Goal: Transaction & Acquisition: Purchase product/service

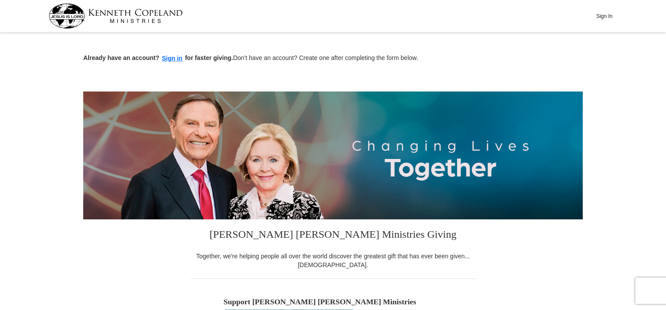
scroll to position [271, 0]
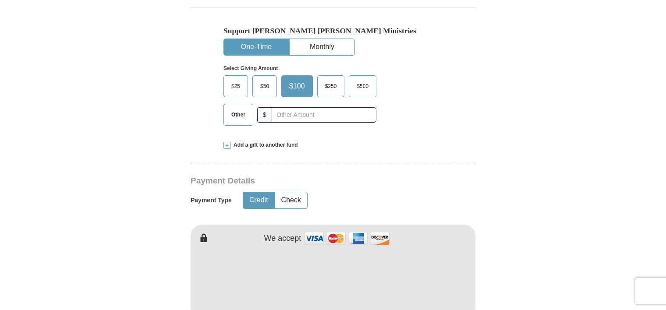
click at [245, 114] on span "Other" at bounding box center [238, 114] width 23 height 13
click at [0, 0] on input "Other" at bounding box center [0, 0] width 0 height 0
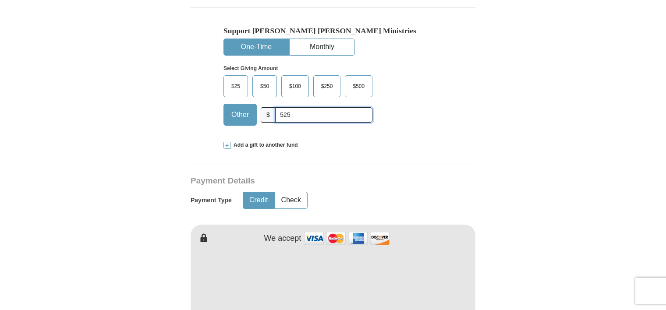
type input "525"
click at [578, 218] on form "Already have an account? Sign in for faster giving. Don't have an account? Crea…" at bounding box center [332, 301] width 499 height 1074
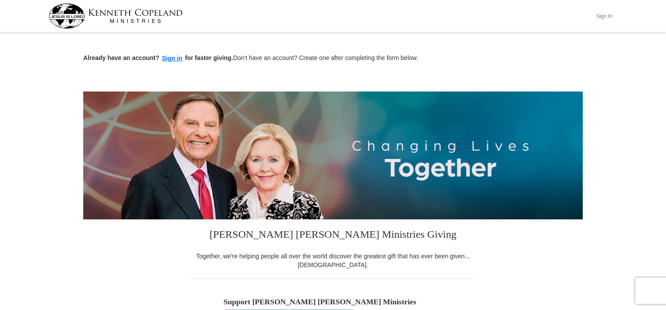
click at [604, 16] on button "Sign In" at bounding box center [604, 16] width 26 height 14
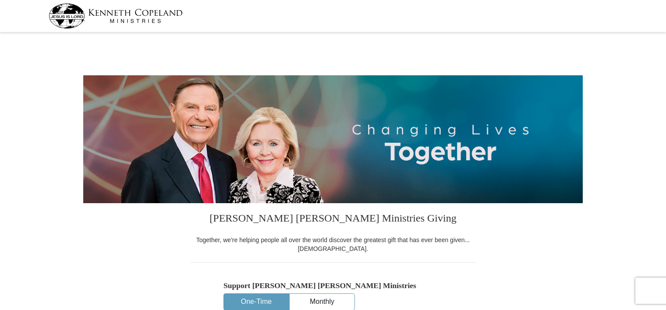
select select "OK"
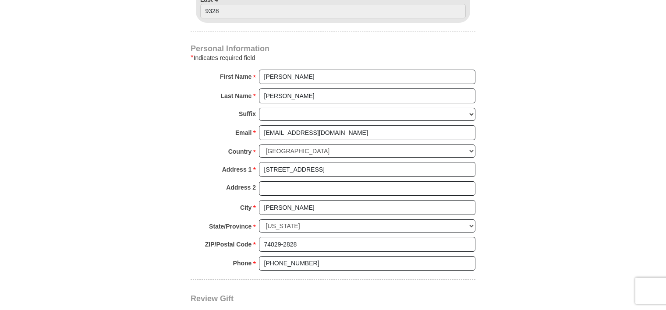
scroll to position [814, 0]
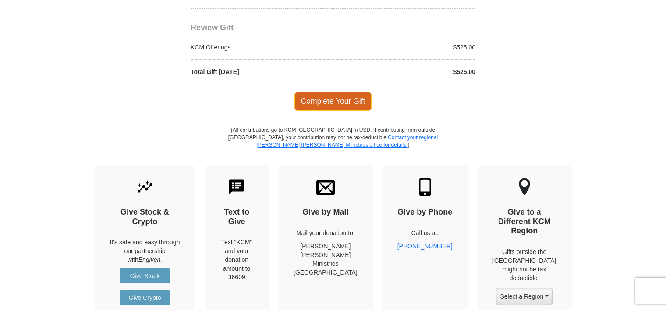
click at [343, 98] on span "Complete Your Gift" at bounding box center [333, 101] width 78 height 18
